Goal: Task Accomplishment & Management: Use online tool/utility

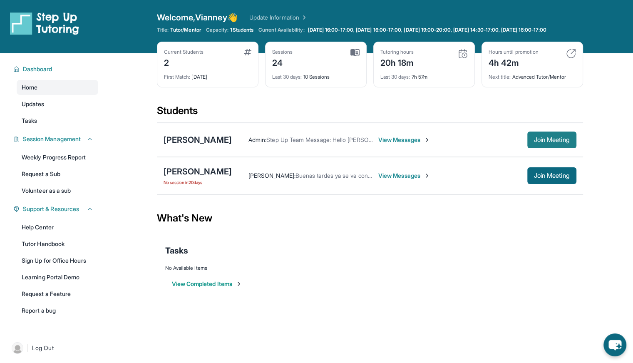
click at [565, 142] on span "Join Meeting" at bounding box center [552, 139] width 36 height 5
